Goal: Task Accomplishment & Management: Use online tool/utility

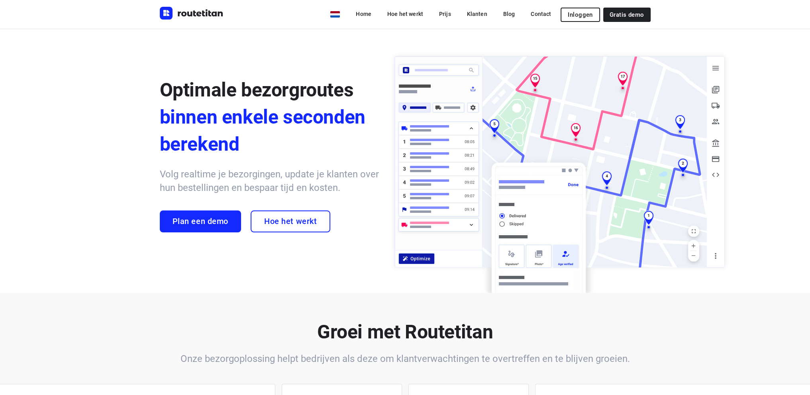
click at [583, 14] on span "Inloggen" at bounding box center [580, 15] width 25 height 6
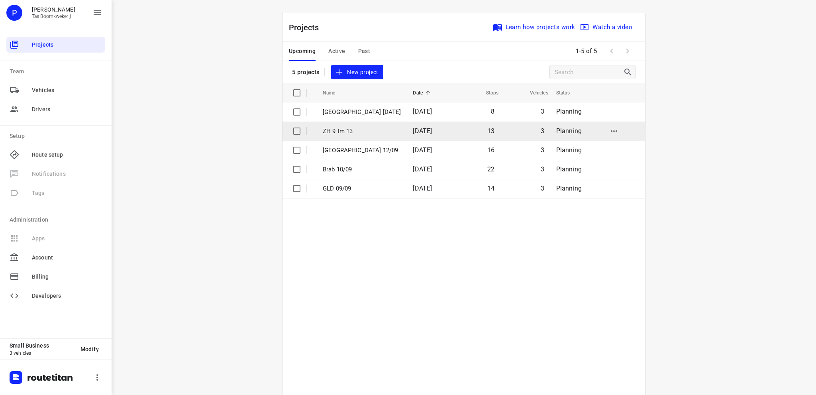
click at [352, 130] on p "ZH 9 tm 13" at bounding box center [362, 131] width 78 height 9
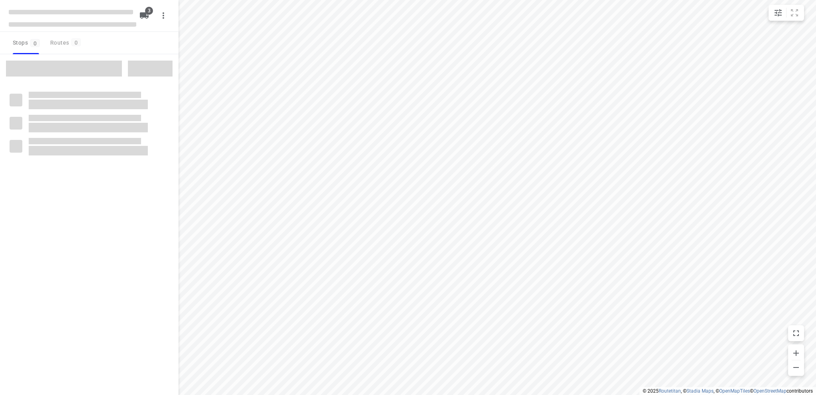
type input "distance"
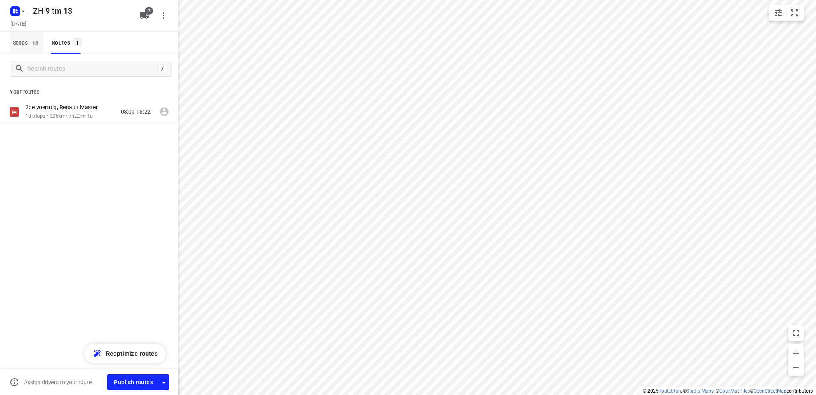
click at [19, 45] on span "Stops 13" at bounding box center [28, 43] width 31 height 10
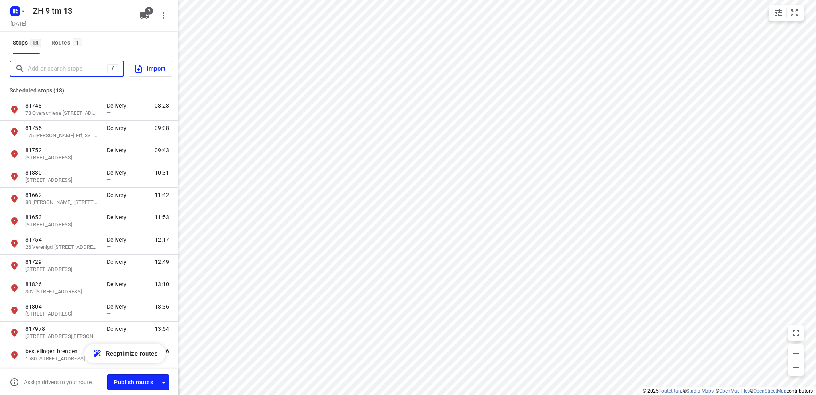
click at [32, 68] on input "Add or search stops" at bounding box center [67, 69] width 79 height 12
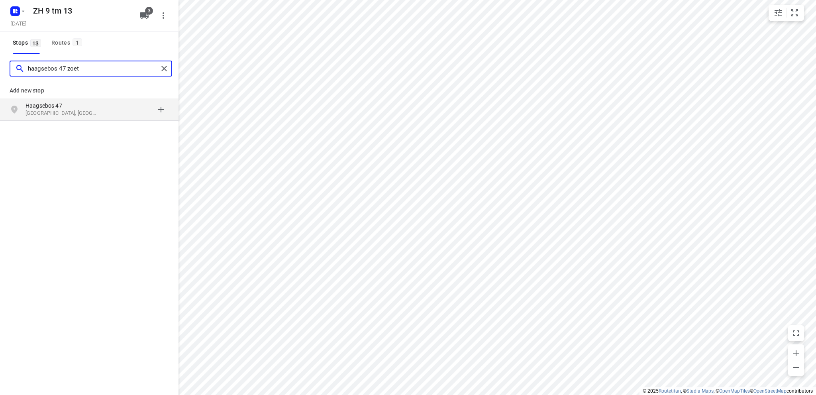
type input "haagsebos 47 zoet"
click at [45, 110] on p "[GEOGRAPHIC_DATA], [GEOGRAPHIC_DATA]" at bounding box center [62, 114] width 73 height 8
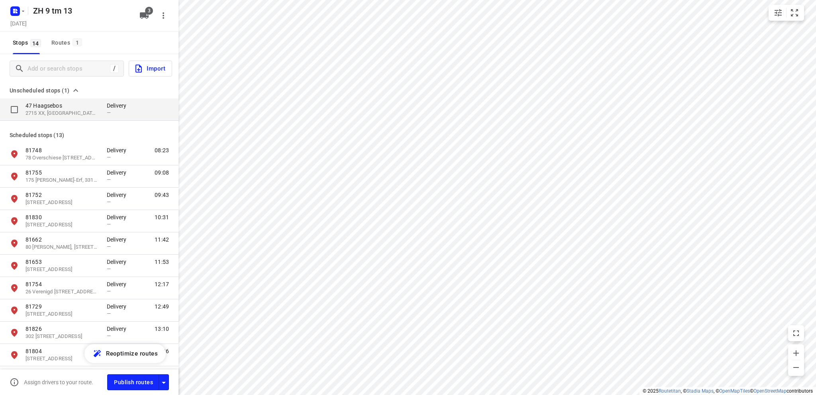
click at [49, 110] on p "2715 XX, [GEOGRAPHIC_DATA], [GEOGRAPHIC_DATA]" at bounding box center [62, 114] width 73 height 8
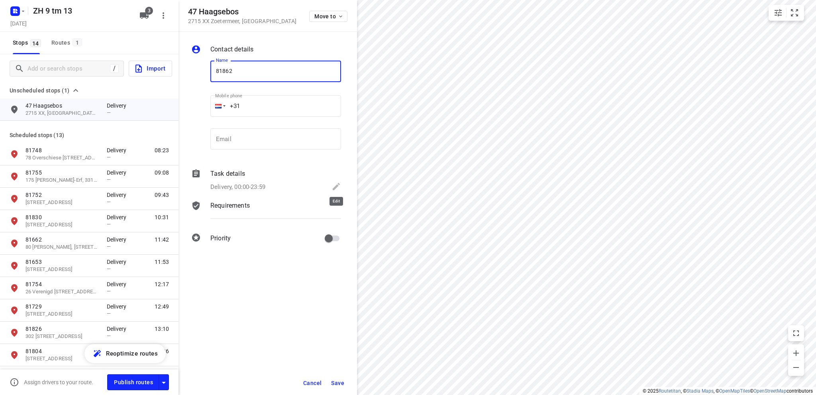
type input "81862"
click at [333, 186] on icon at bounding box center [337, 187] width 10 height 10
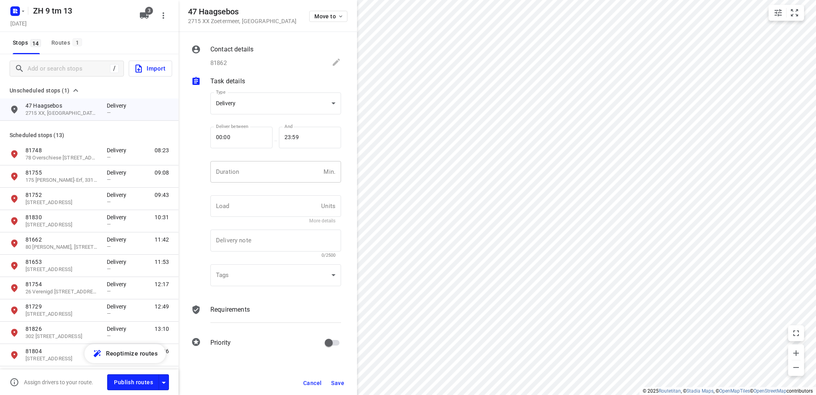
click at [250, 173] on input "number" at bounding box center [265, 172] width 110 height 22
type input "10"
click at [339, 381] on span "Save" at bounding box center [337, 383] width 13 height 6
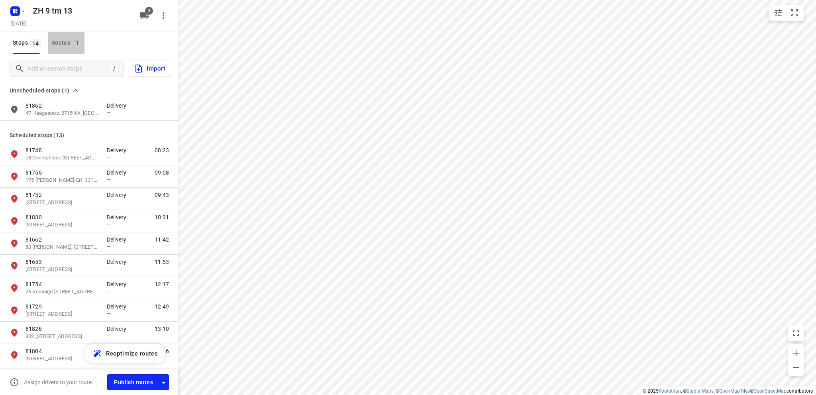
click at [56, 41] on div "Routes 1" at bounding box center [67, 43] width 33 height 10
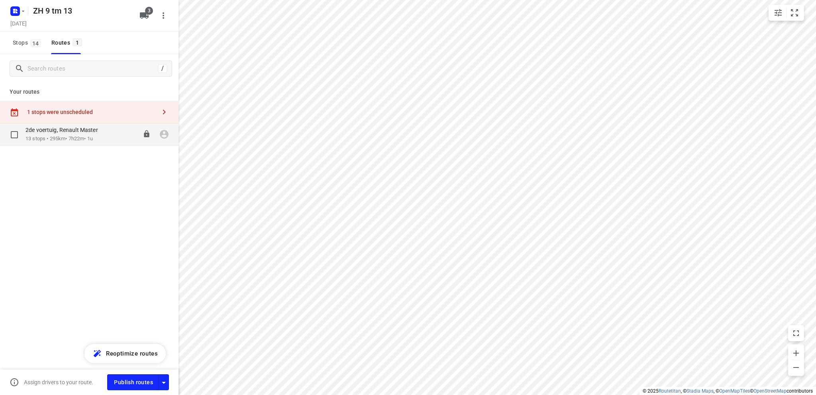
click at [62, 136] on p "13 stops • 295km • 7h22m • 1u" at bounding box center [66, 139] width 80 height 8
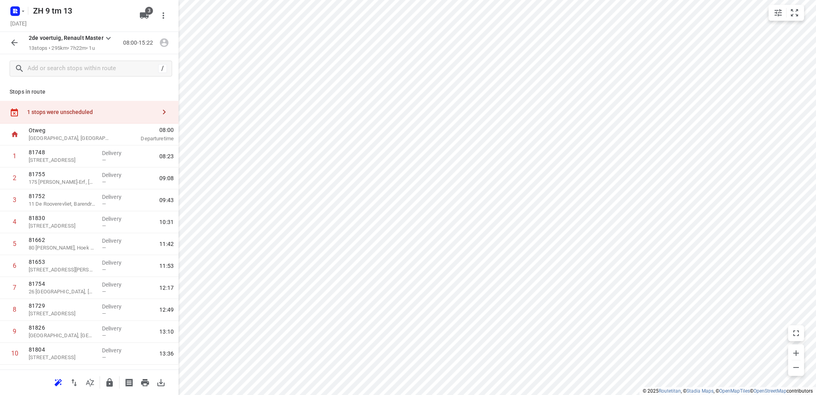
click at [69, 113] on div "1 stops were unscheduled" at bounding box center [91, 112] width 129 height 6
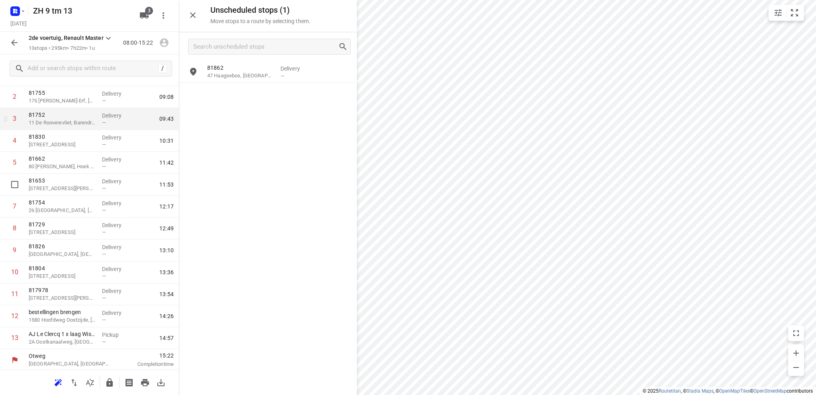
scroll to position [82, 0]
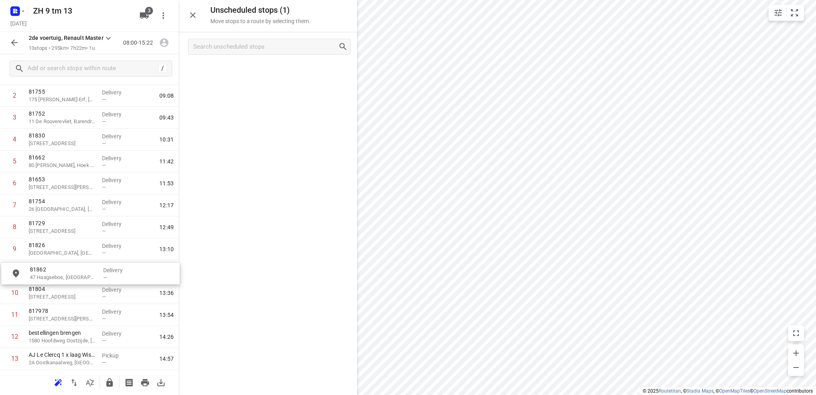
drag, startPoint x: 243, startPoint y: 76, endPoint x: 65, endPoint y: 280, distance: 270.0
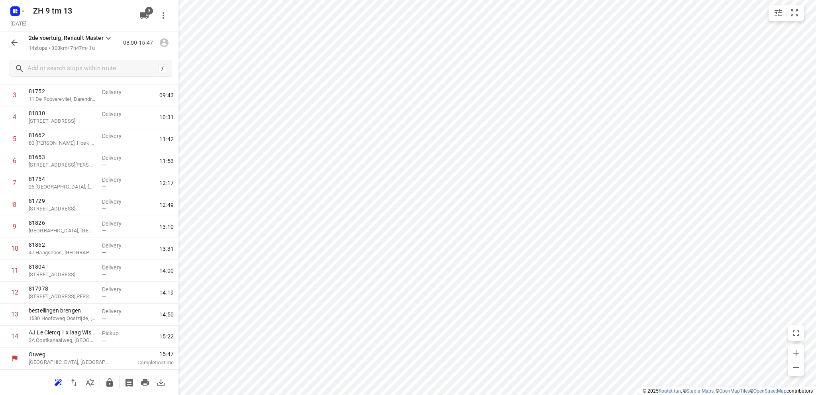
scroll to position [82, 0]
